Goal: Find specific page/section: Find specific page/section

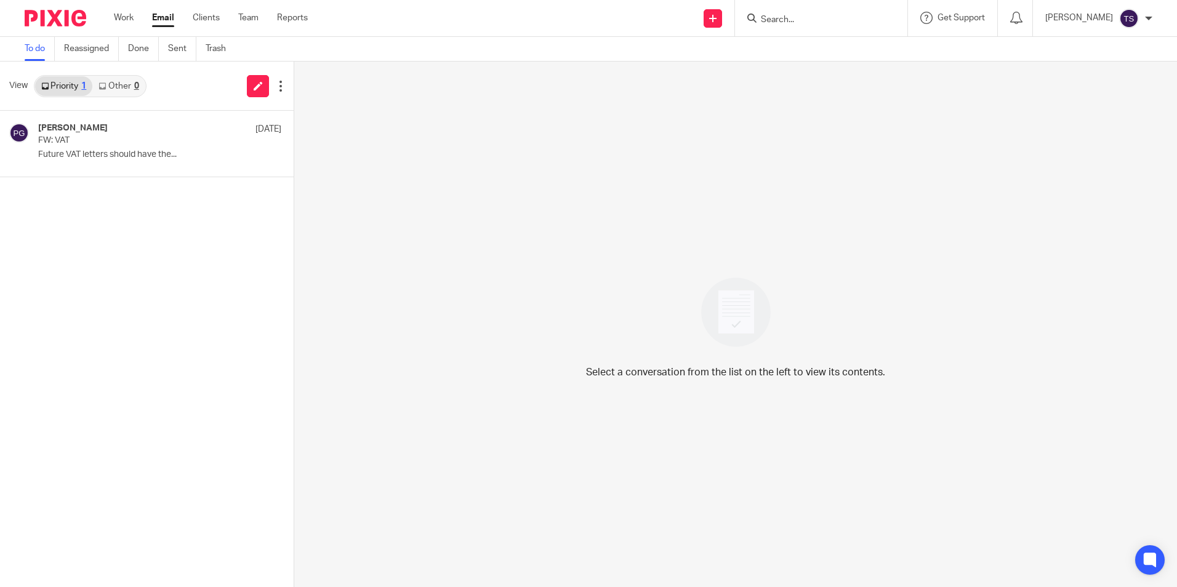
click at [849, 24] on input "Search" at bounding box center [814, 20] width 111 height 11
click at [844, 18] on input "Search" at bounding box center [814, 20] width 111 height 11
type input "a2b"
click at [925, 171] on div "Select a conversation from the list on the left to view its contents." at bounding box center [735, 325] width 883 height 526
click at [819, 19] on input "Search" at bounding box center [814, 20] width 111 height 11
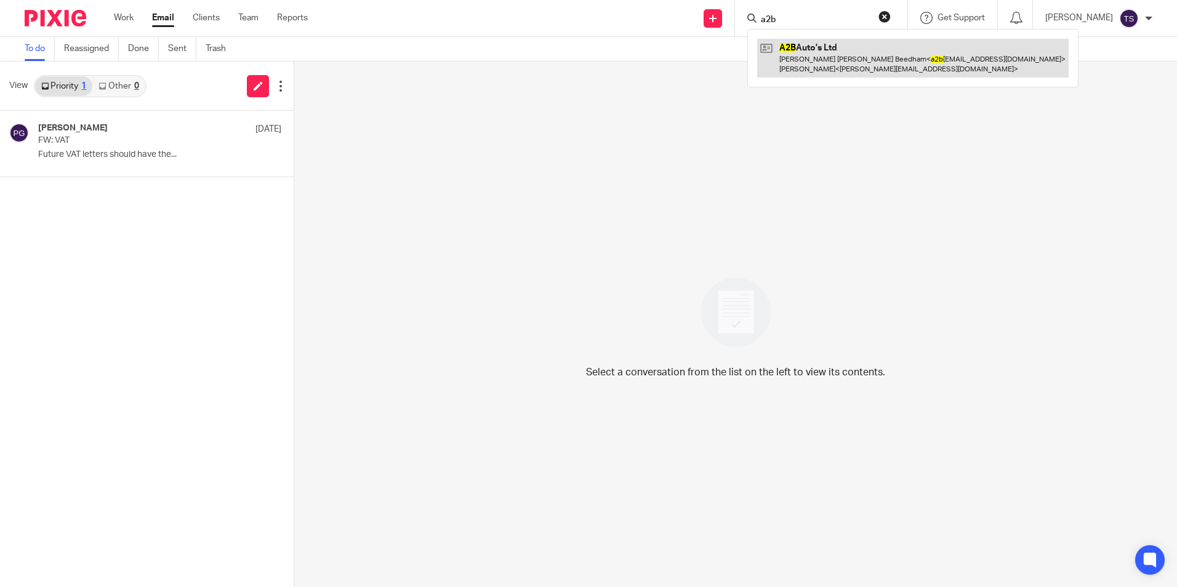
type input "a2b"
click at [848, 74] on link at bounding box center [912, 58] width 311 height 38
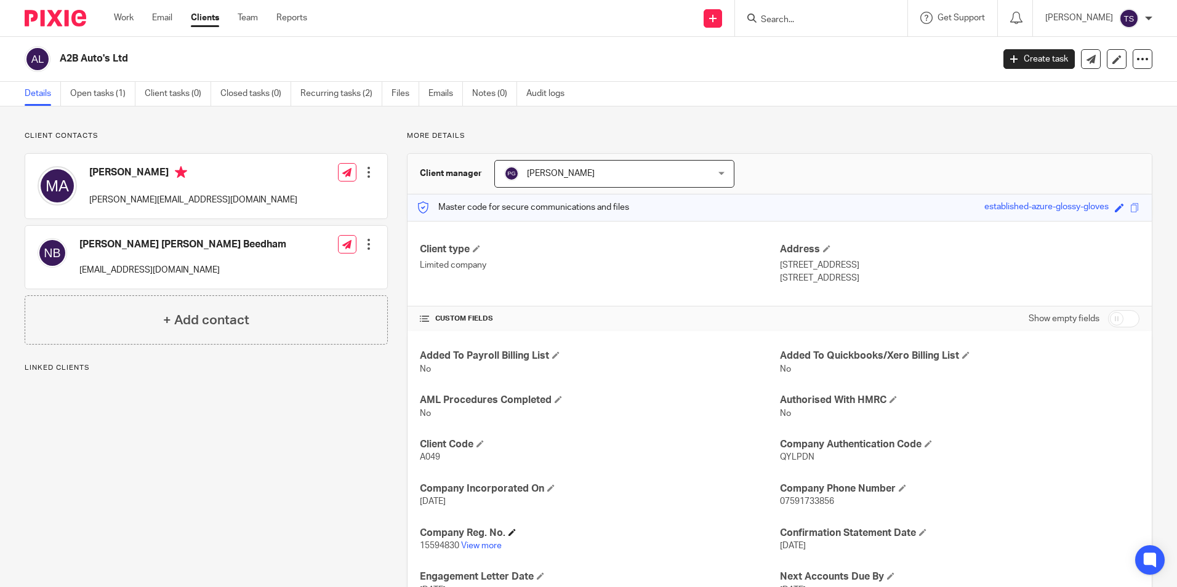
scroll to position [123, 0]
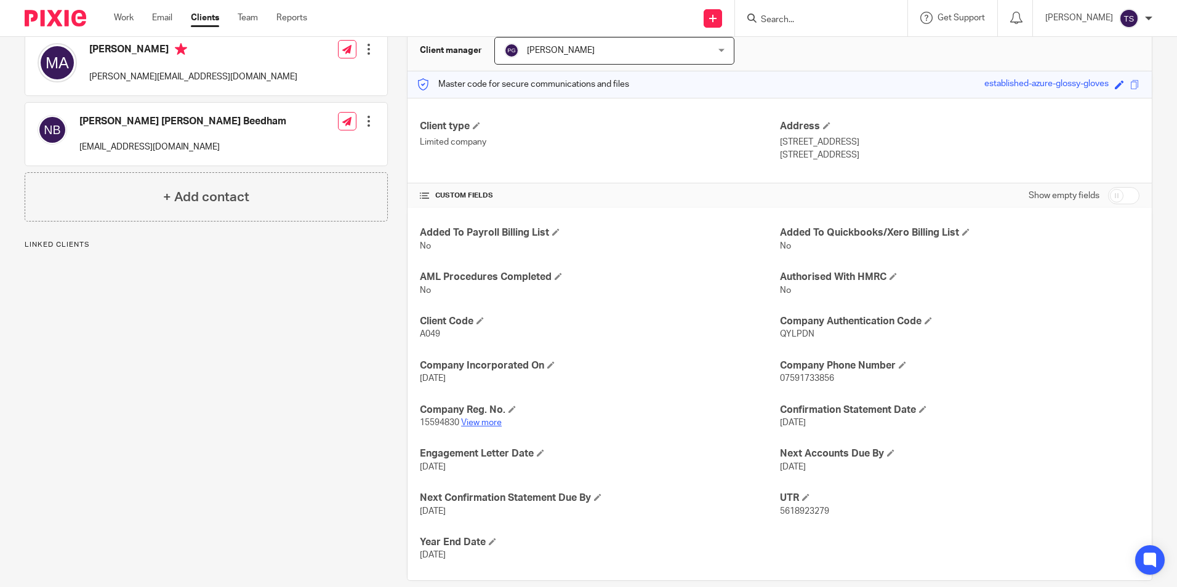
click at [486, 420] on link "View more" at bounding box center [481, 423] width 41 height 9
click at [484, 428] on p "15594830 View more" at bounding box center [599, 423] width 359 height 12
click at [486, 422] on link "View more" at bounding box center [481, 423] width 41 height 9
click at [488, 425] on link "View more" at bounding box center [481, 423] width 41 height 9
